Goal: Task Accomplishment & Management: Use online tool/utility

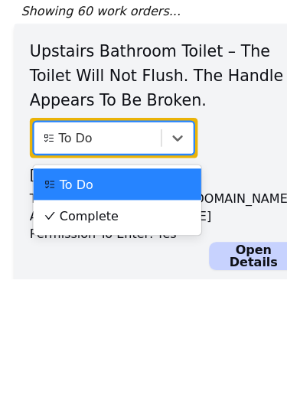
click at [131, 351] on div "Complete" at bounding box center [102, 358] width 129 height 15
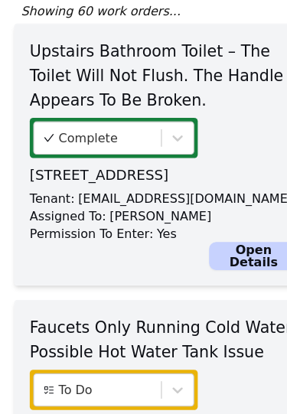
scroll to position [118, 0]
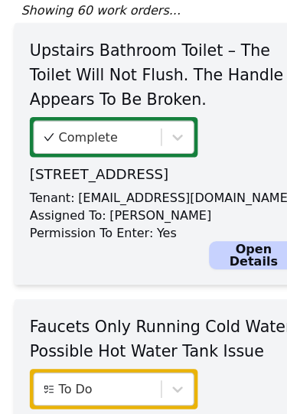
click at [218, 263] on link "Open Details" at bounding box center [222, 275] width 78 height 25
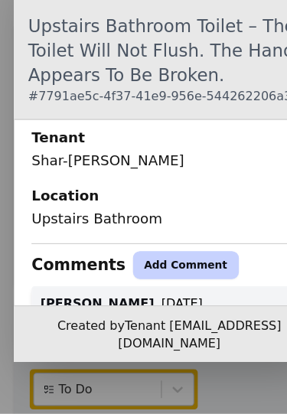
scroll to position [354, 0]
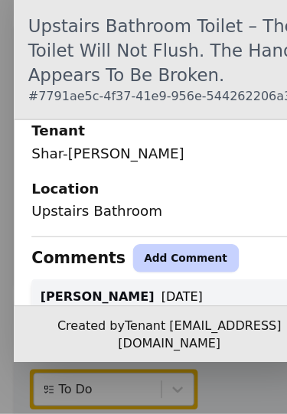
click at [150, 266] on button "Add Comment" at bounding box center [162, 278] width 93 height 25
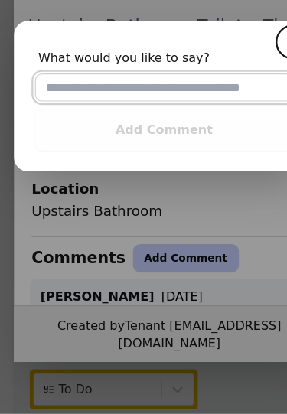
click at [127, 116] on input "text" at bounding box center [144, 128] width 227 height 25
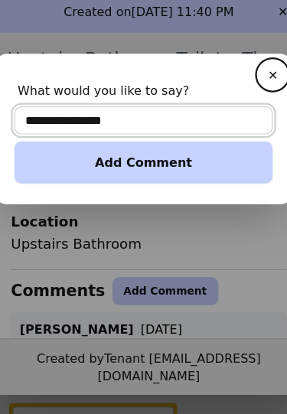
type input "**********"
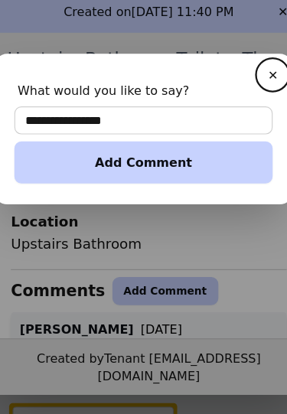
click at [133, 147] on button "Add Comment" at bounding box center [144, 165] width 227 height 37
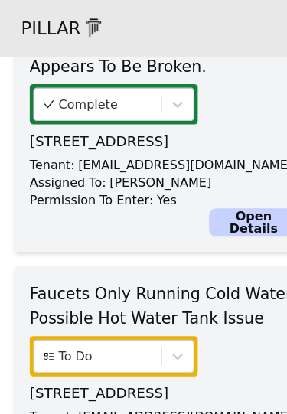
scroll to position [244, 0]
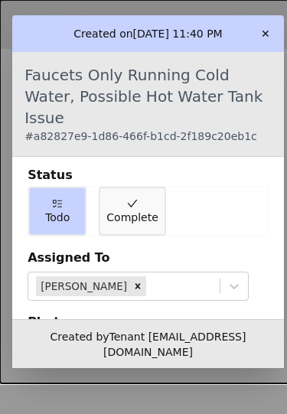
click at [142, 187] on button "Complete" at bounding box center [132, 211] width 67 height 49
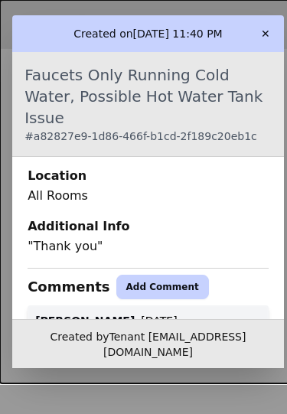
scroll to position [396, 0]
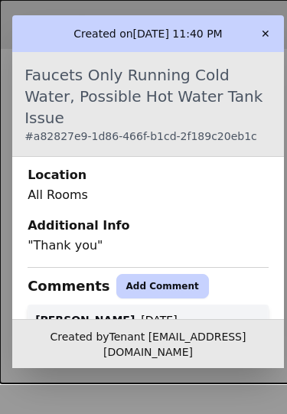
click at [152, 274] on button "Add Comment" at bounding box center [162, 286] width 93 height 25
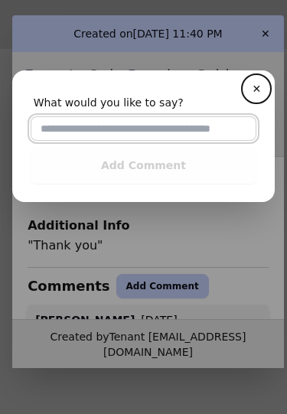
click at [146, 124] on input "text" at bounding box center [144, 128] width 227 height 25
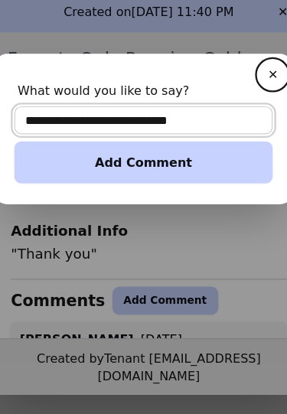
type input "**********"
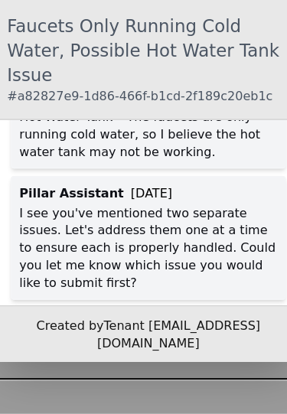
scroll to position [969, 0]
